Goal: Information Seeking & Learning: Find specific fact

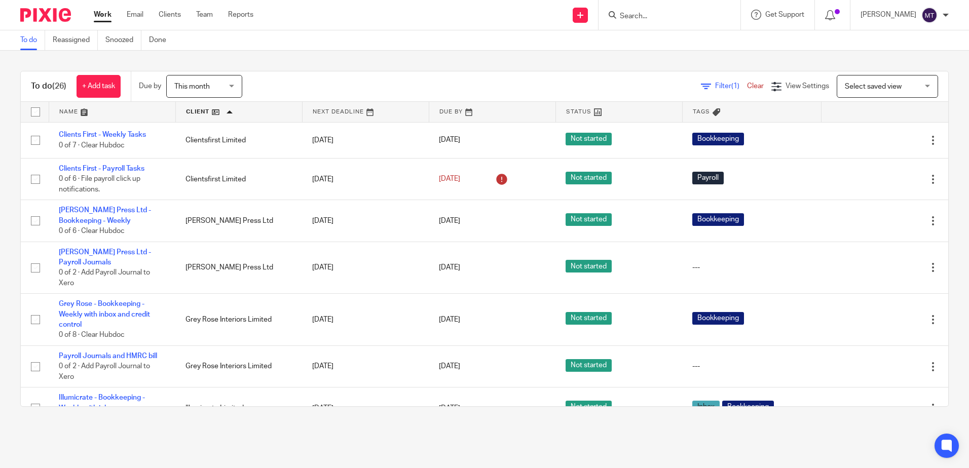
click at [649, 17] on input "Search" at bounding box center [663, 16] width 91 height 9
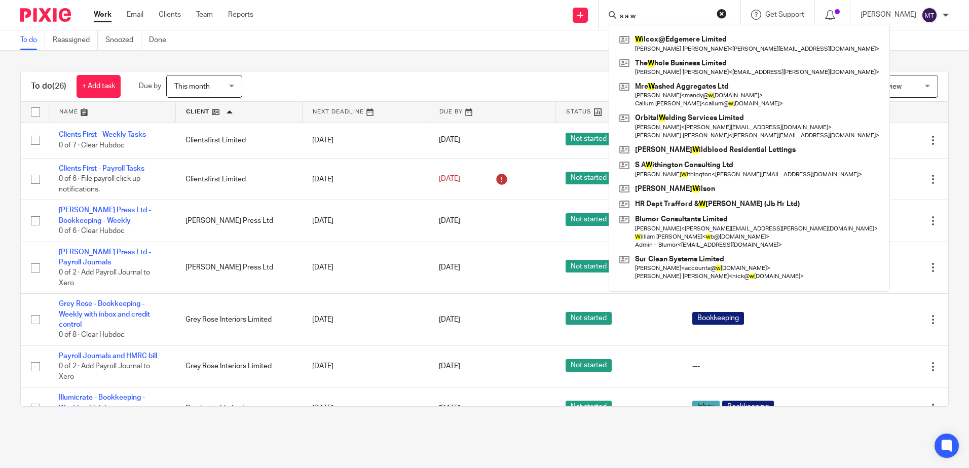
type input "s a w"
click button "submit" at bounding box center [0, 0] width 0 height 0
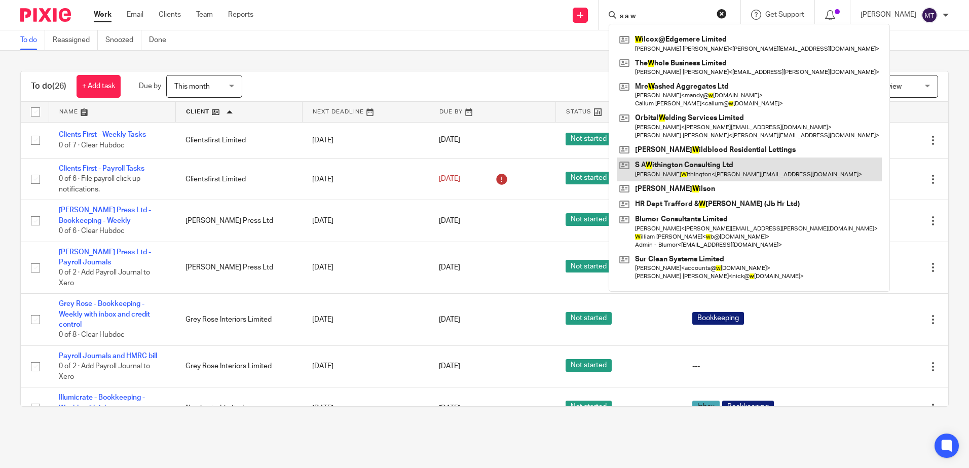
click at [683, 168] on link at bounding box center [748, 169] width 265 height 23
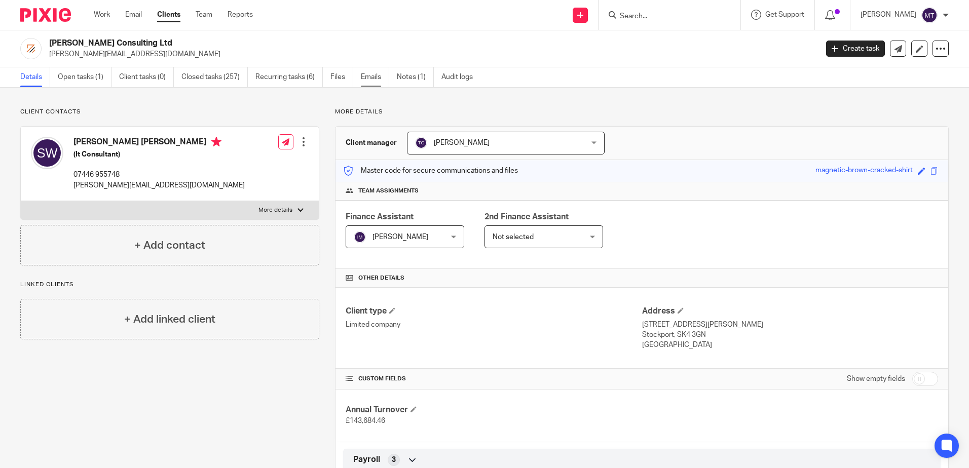
click at [374, 78] on link "Emails" at bounding box center [375, 77] width 28 height 20
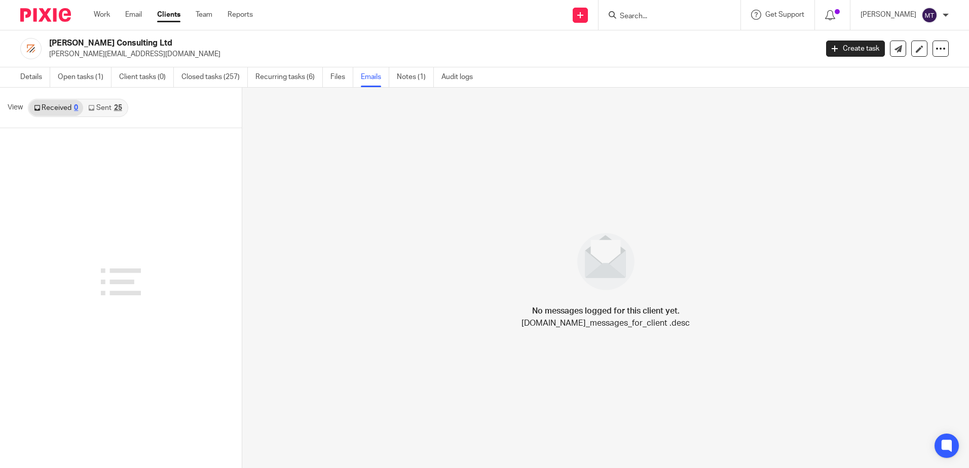
click at [58, 106] on link "Received 0" at bounding box center [56, 108] width 54 height 16
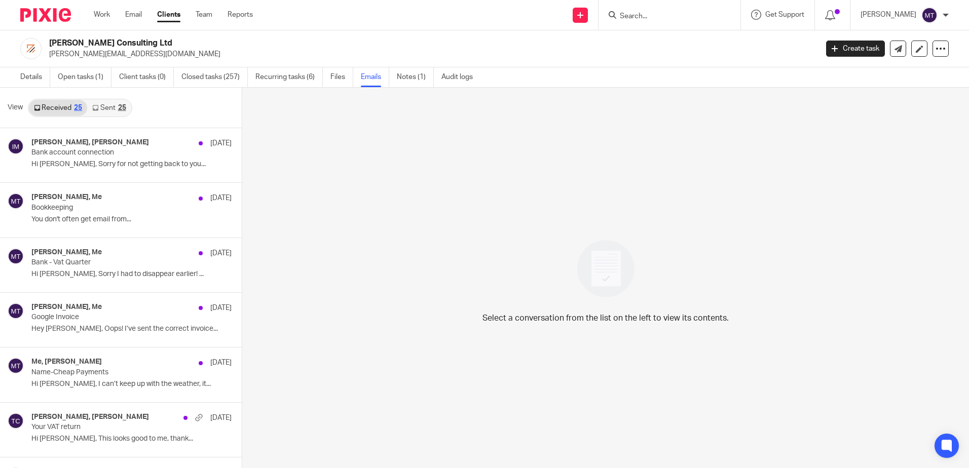
click at [105, 107] on link "Sent 25" at bounding box center [109, 108] width 44 height 16
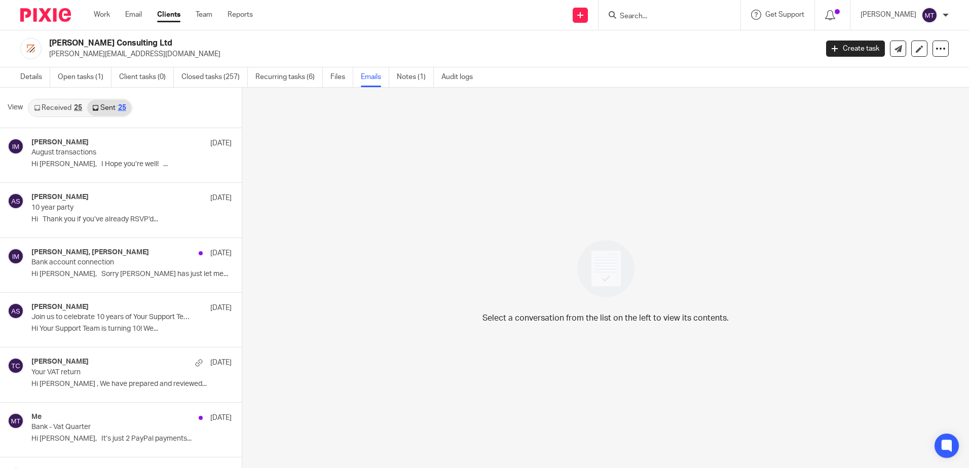
scroll to position [2, 0]
click at [63, 105] on link "Received 25" at bounding box center [58, 106] width 58 height 16
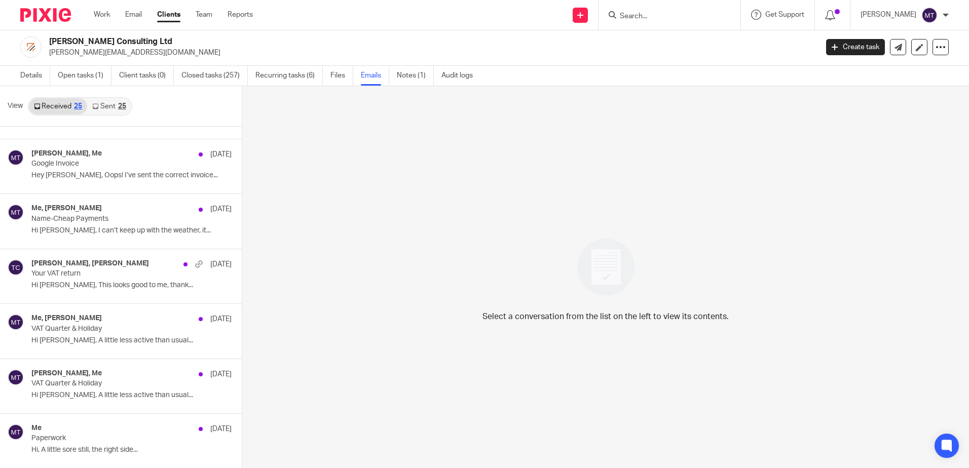
scroll to position [0, 0]
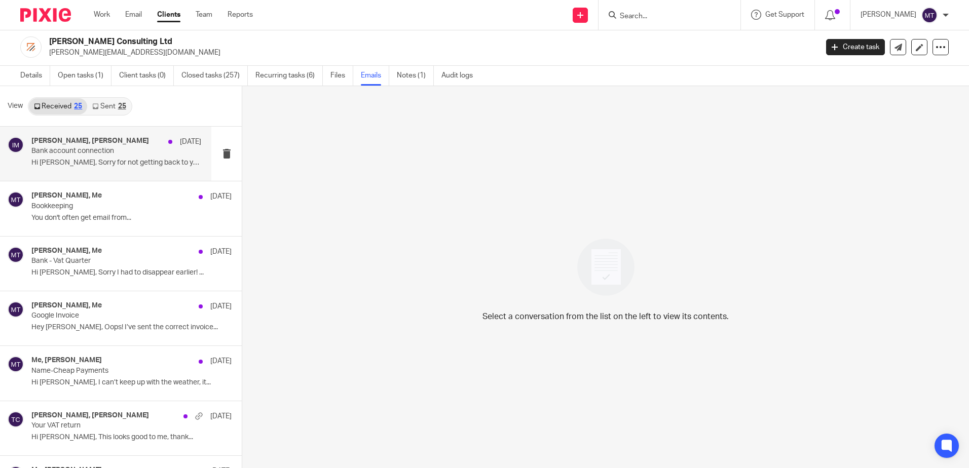
click at [146, 154] on p "Bank account connection" at bounding box center [99, 151] width 136 height 9
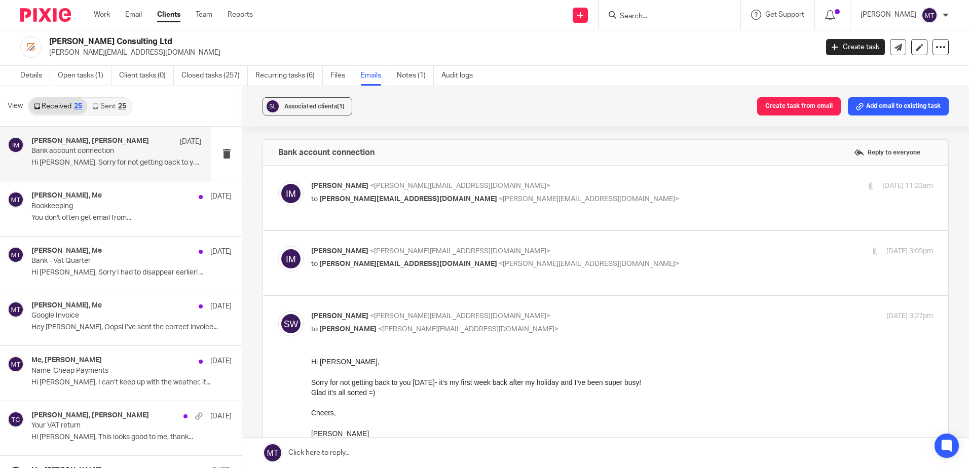
click at [354, 209] on div "[PERSON_NAME] <[PERSON_NAME][EMAIL_ADDRESS][DOMAIN_NAME]> to [PERSON_NAME][EMAI…" at bounding box center [605, 198] width 654 height 34
click at [589, 194] on p "to [PERSON_NAME][EMAIL_ADDRESS][DOMAIN_NAME] <[PERSON_NAME][EMAIL_ADDRESS][DOMA…" at bounding box center [518, 199] width 414 height 11
checkbox input "true"
